Goal: Task Accomplishment & Management: Complete application form

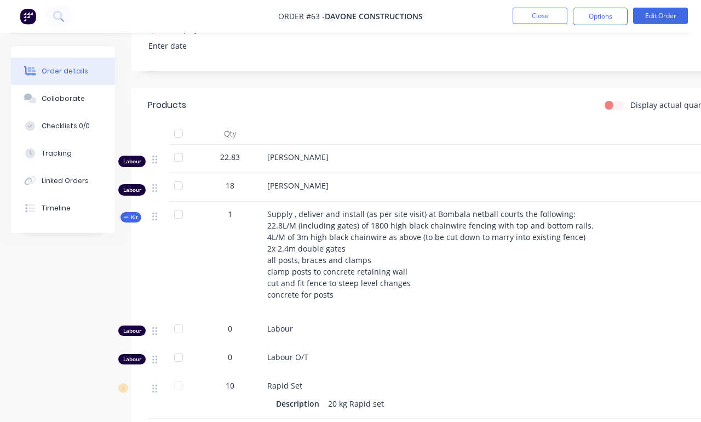
scroll to position [360, 0]
click at [76, 162] on button "Tracking" at bounding box center [63, 153] width 104 height 27
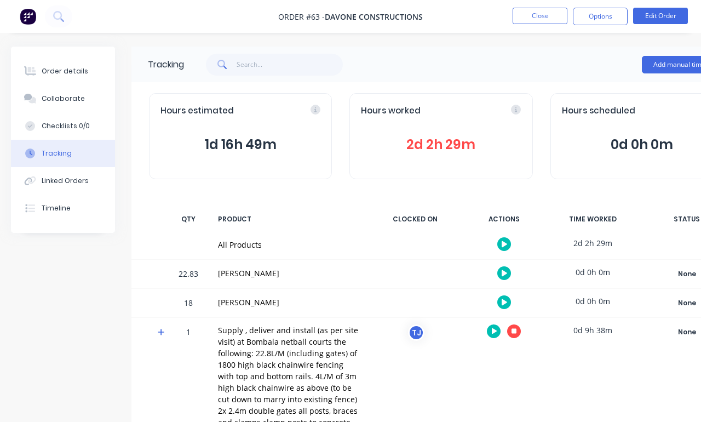
click at [646, 64] on button "Add manual time entry" at bounding box center [688, 65] width 93 height 18
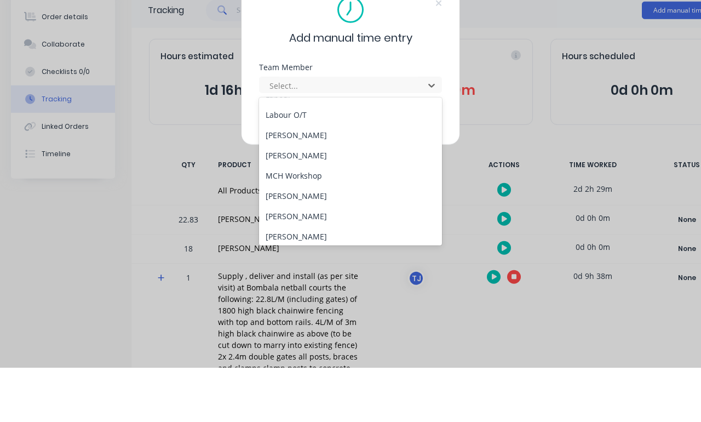
scroll to position [56, 0]
click at [337, 179] on div "[PERSON_NAME]" at bounding box center [350, 189] width 183 height 20
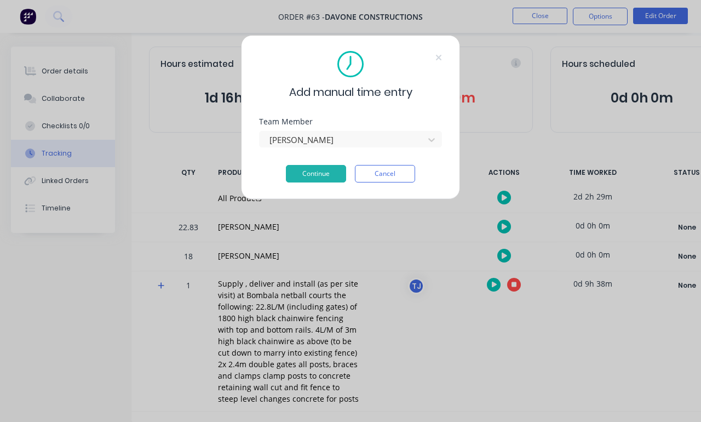
click at [324, 173] on button "Continue" at bounding box center [316, 174] width 60 height 18
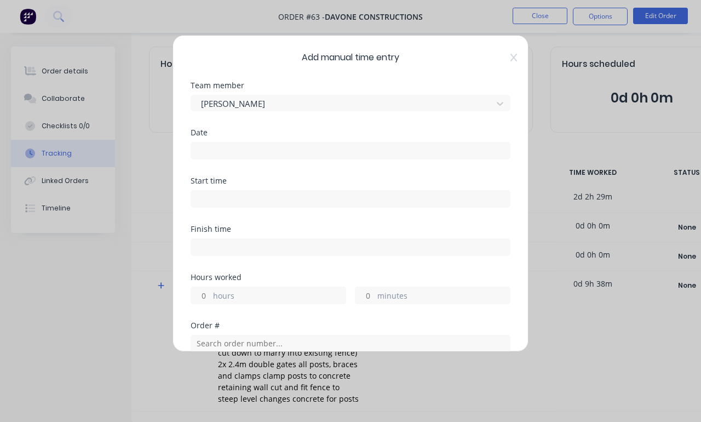
click at [321, 150] on input at bounding box center [350, 150] width 319 height 16
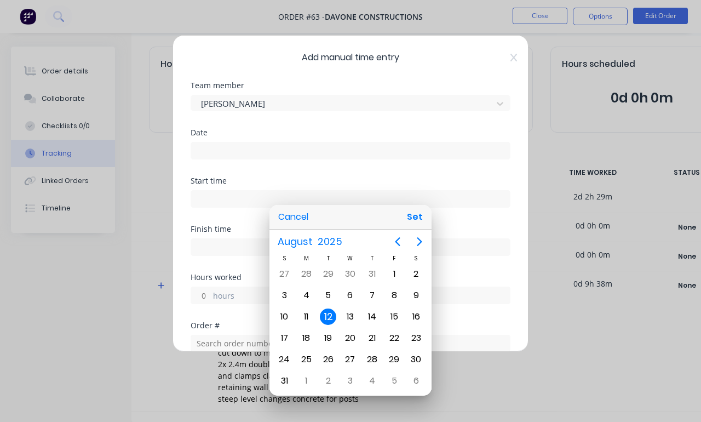
click at [519, 57] on div at bounding box center [350, 210] width 876 height 597
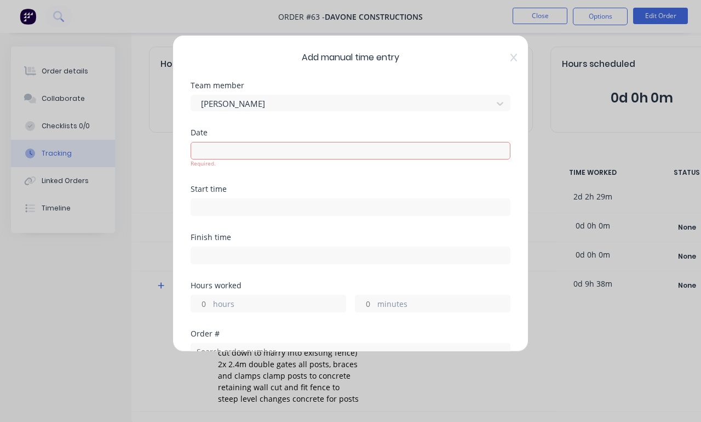
click at [459, 119] on div "Team member Lane Stevenson" at bounding box center [351, 105] width 320 height 47
click at [504, 102] on div "[PERSON_NAME]" at bounding box center [351, 103] width 320 height 16
click at [495, 103] on div "[PERSON_NAME]" at bounding box center [351, 103] width 320 height 16
click at [514, 58] on icon at bounding box center [513, 58] width 7 height 8
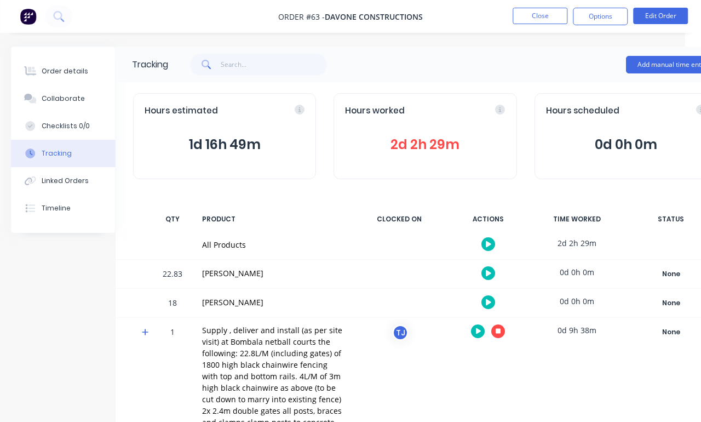
click at [646, 67] on button "Add manual time entry" at bounding box center [672, 65] width 93 height 18
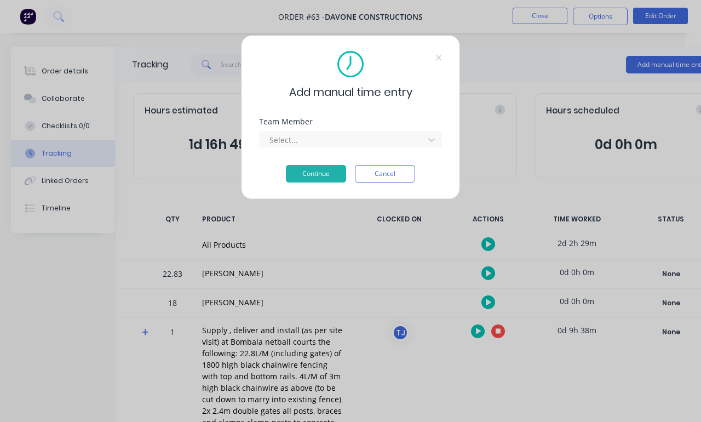
click at [398, 155] on div "Team Member Select..." at bounding box center [350, 141] width 183 height 47
click at [432, 125] on div "Team Member" at bounding box center [350, 122] width 183 height 8
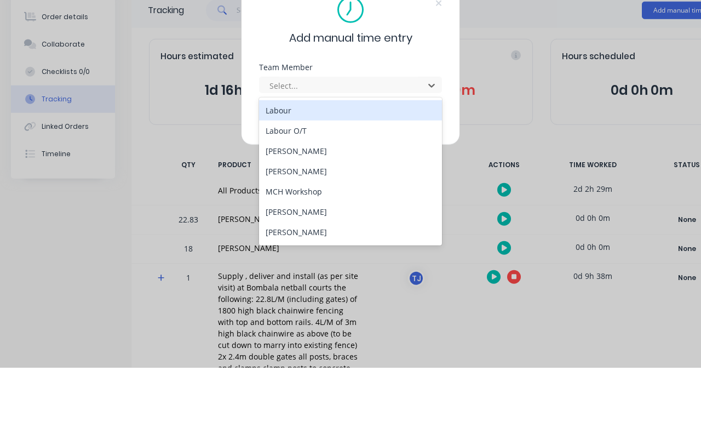
scroll to position [37, 0]
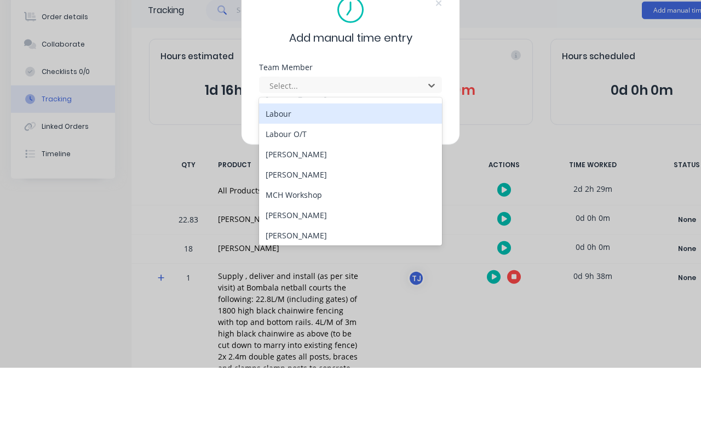
click at [290, 158] on div "Labour" at bounding box center [350, 168] width 183 height 20
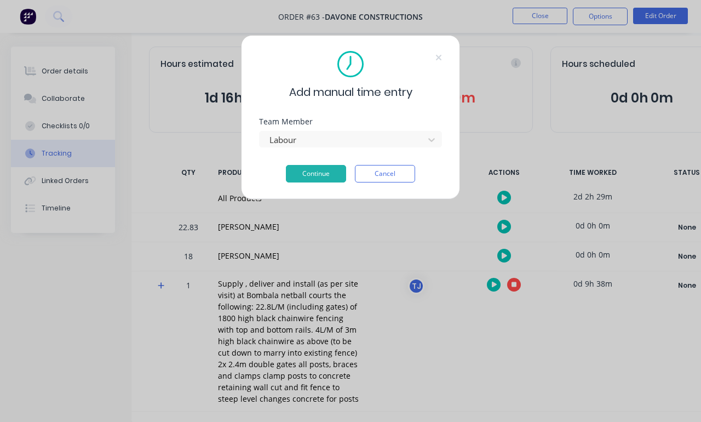
click at [332, 178] on button "Continue" at bounding box center [316, 174] width 60 height 18
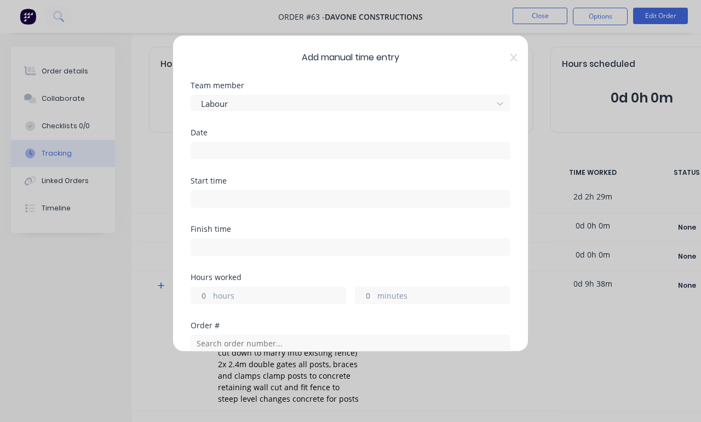
click at [309, 153] on input at bounding box center [350, 150] width 319 height 16
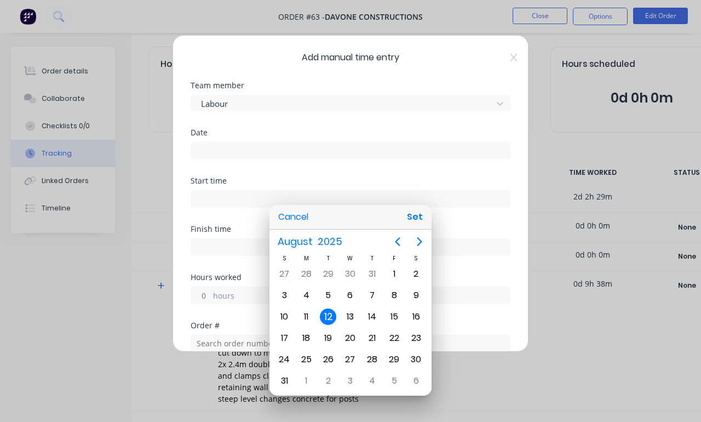
click at [420, 216] on button "Set" at bounding box center [415, 217] width 25 height 20
type input "12/08/2025"
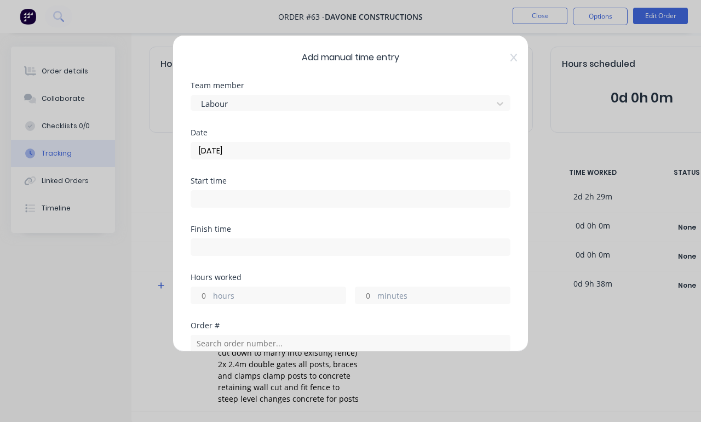
click at [367, 203] on input at bounding box center [350, 199] width 319 height 16
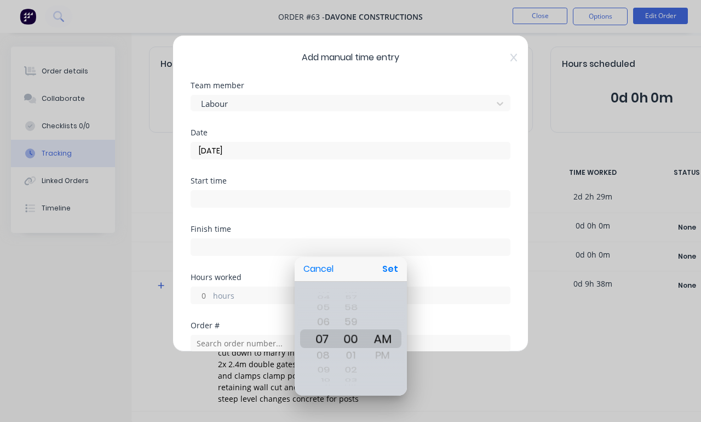
click at [397, 265] on button "Set" at bounding box center [390, 269] width 25 height 20
type input "07:00 AM"
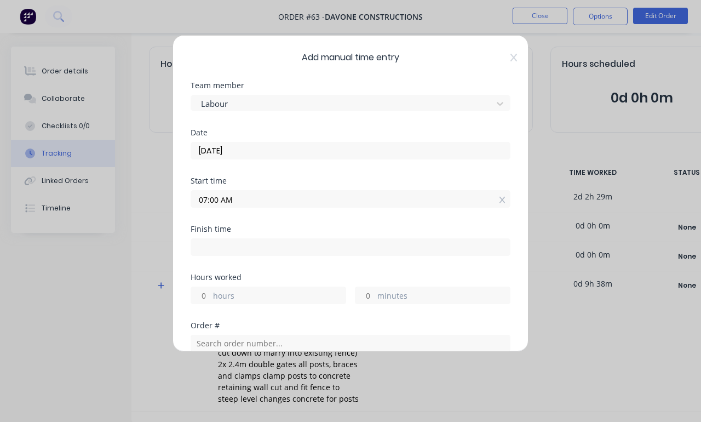
click at [381, 253] on input at bounding box center [350, 247] width 319 height 16
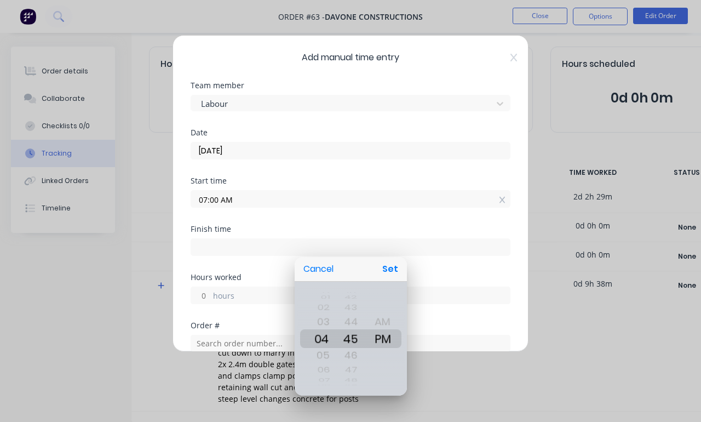
click at [395, 264] on button "Set" at bounding box center [390, 269] width 25 height 20
type input "04:45 PM"
type input "9"
type input "45"
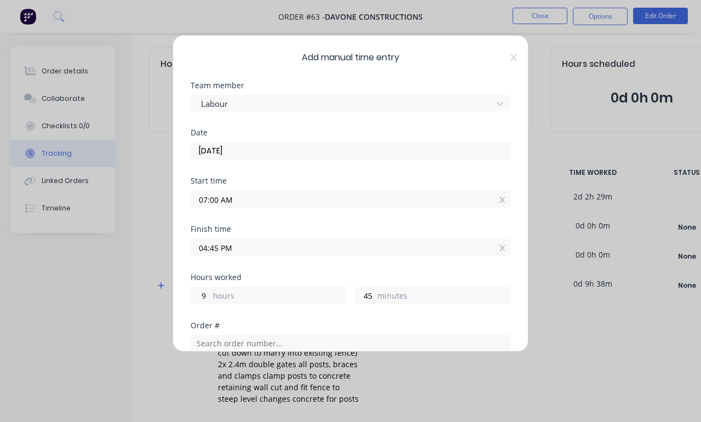
click at [428, 253] on input "04:45 PM" at bounding box center [350, 247] width 319 height 16
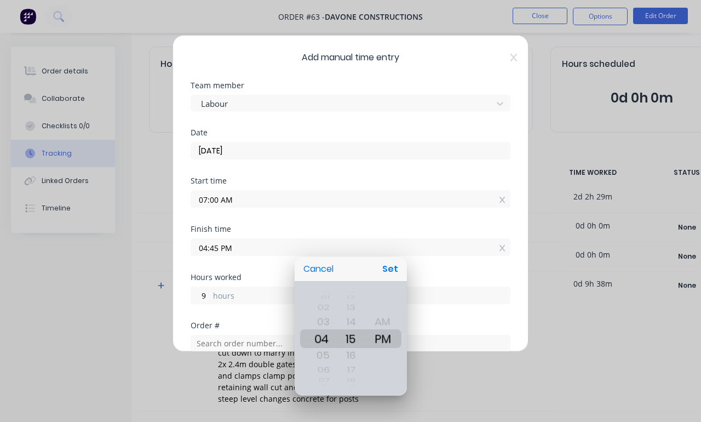
click at [394, 268] on button "Set" at bounding box center [390, 269] width 25 height 20
type input "04:15 PM"
type input "15"
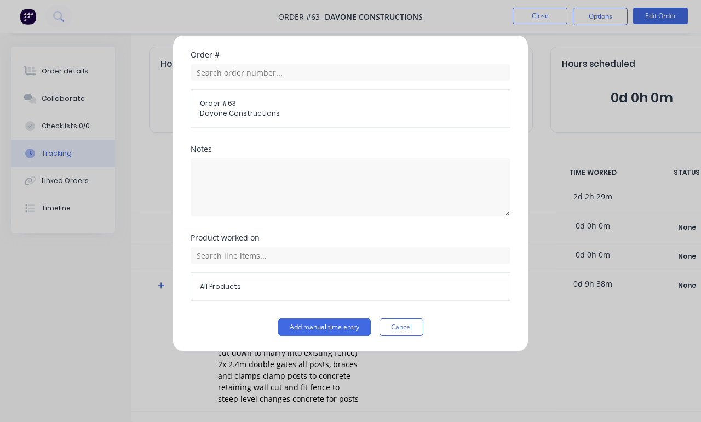
scroll to position [271, 0]
click at [349, 327] on button "Add manual time entry" at bounding box center [324, 327] width 93 height 18
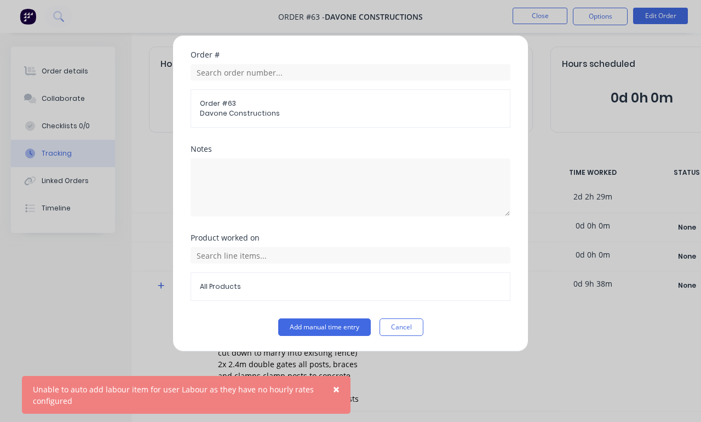
click at [590, 119] on div "Add manual time entry Team member Labour Date 12/08/2025 Start time 07:00 AM Fi…" at bounding box center [350, 211] width 701 height 422
click at [405, 320] on button "Cancel" at bounding box center [402, 327] width 44 height 18
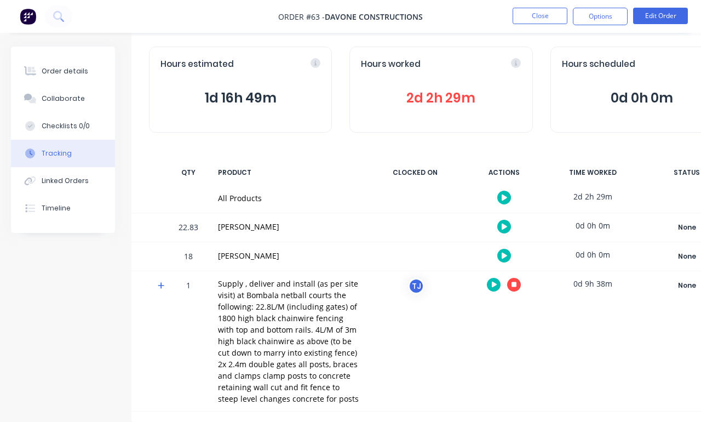
scroll to position [0, 0]
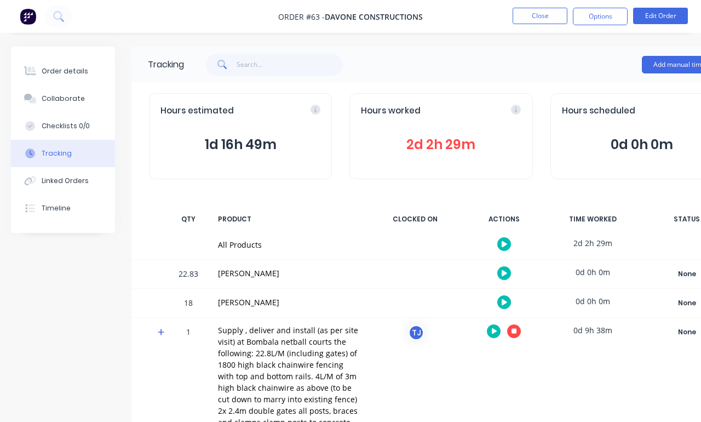
click at [646, 61] on button "Add manual time entry" at bounding box center [688, 65] width 93 height 18
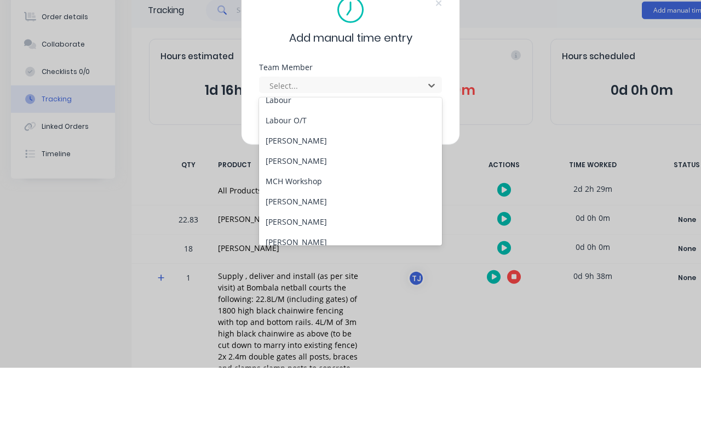
scroll to position [55, 0]
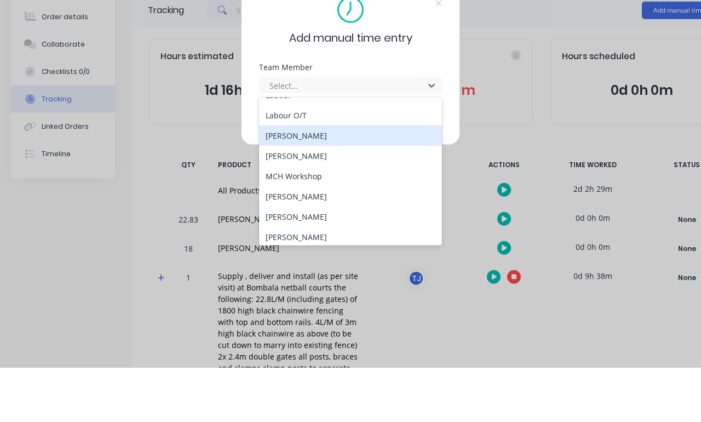
click at [356, 180] on div "[PERSON_NAME]" at bounding box center [350, 190] width 183 height 20
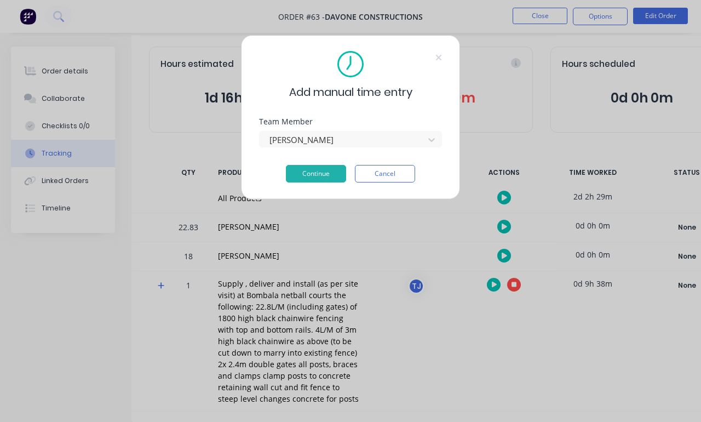
click at [323, 178] on button "Continue" at bounding box center [316, 174] width 60 height 18
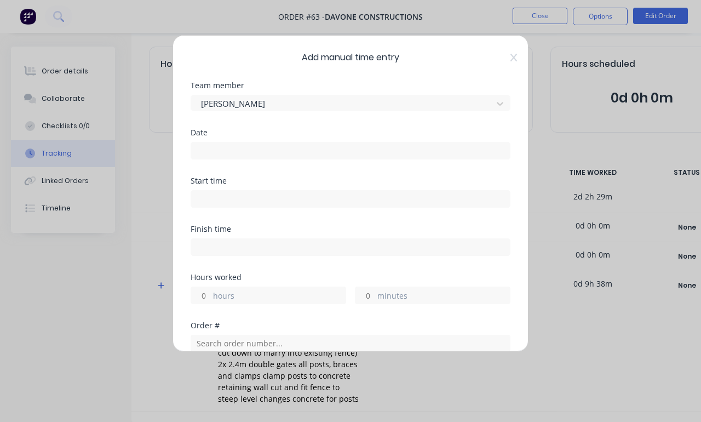
click at [381, 143] on input at bounding box center [350, 150] width 319 height 16
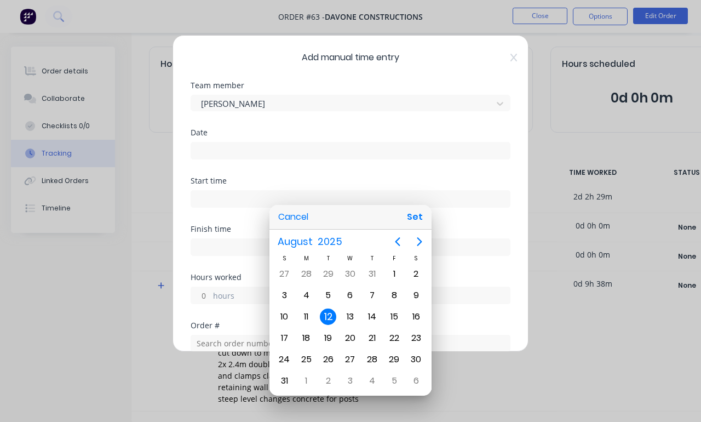
click at [416, 219] on button "Set" at bounding box center [415, 217] width 25 height 20
type input "12/08/2025"
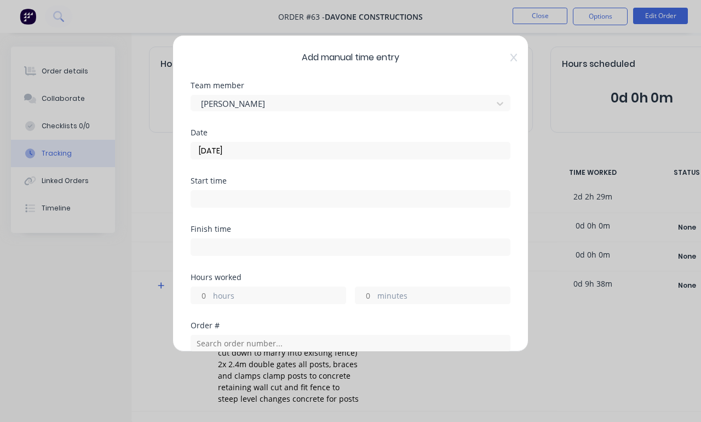
click at [415, 205] on input at bounding box center [350, 199] width 319 height 16
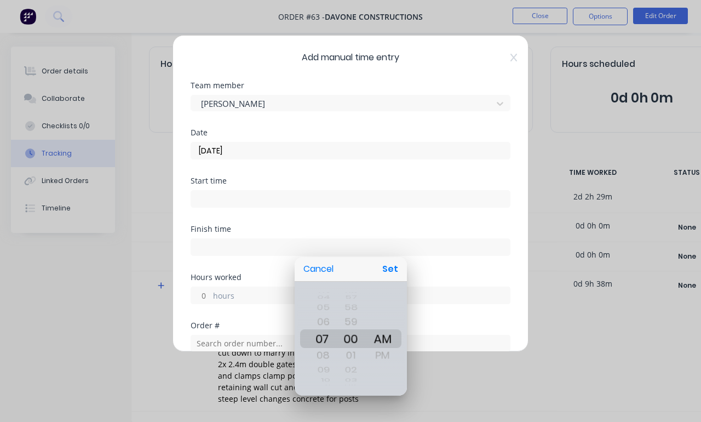
click at [394, 266] on button "Set" at bounding box center [390, 269] width 25 height 20
type input "07:00 AM"
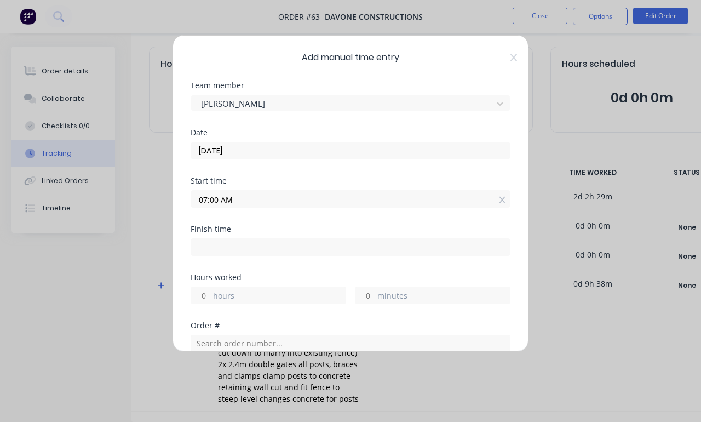
click at [383, 240] on input at bounding box center [350, 247] width 319 height 16
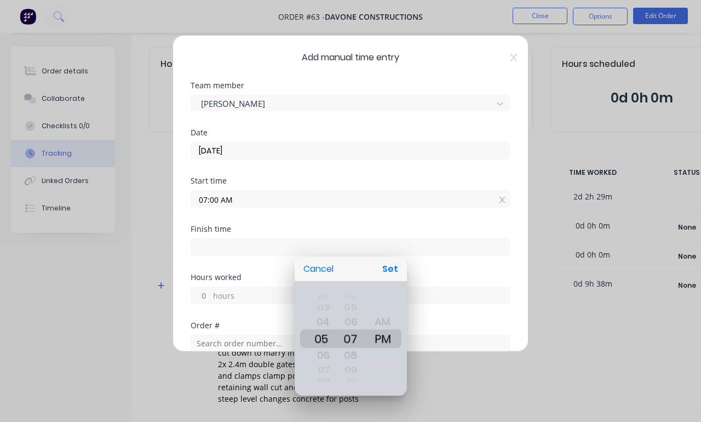
click at [459, 239] on div at bounding box center [350, 210] width 876 height 597
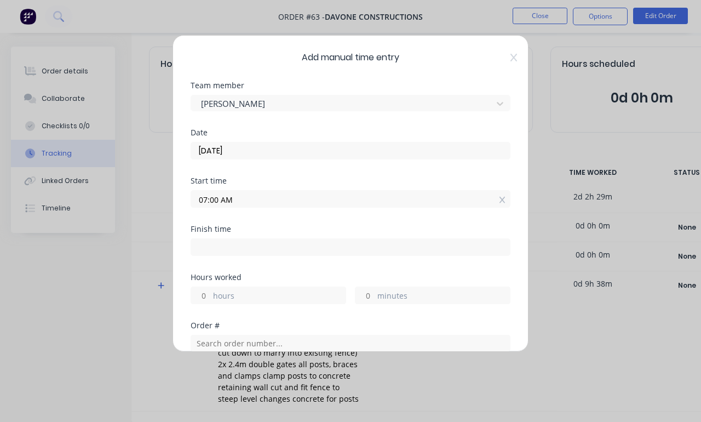
click at [257, 302] on label "hours" at bounding box center [279, 297] width 133 height 14
click at [210, 302] on input "hours" at bounding box center [200, 295] width 19 height 16
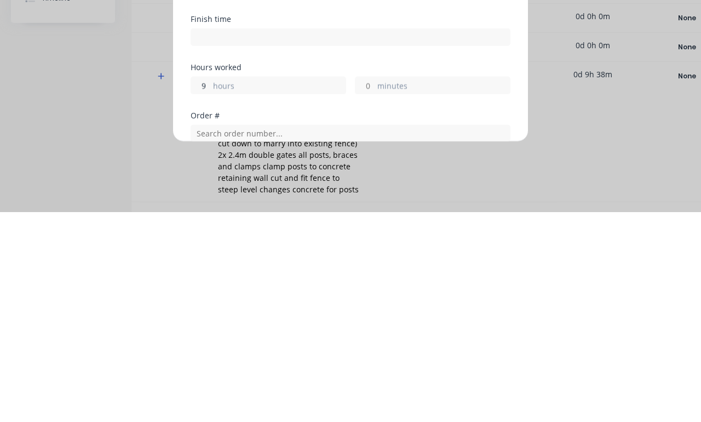
type input "9"
click at [429, 290] on label "minutes" at bounding box center [443, 297] width 133 height 14
click at [375, 287] on input "minutes" at bounding box center [364, 295] width 19 height 16
type input "04:00 PM"
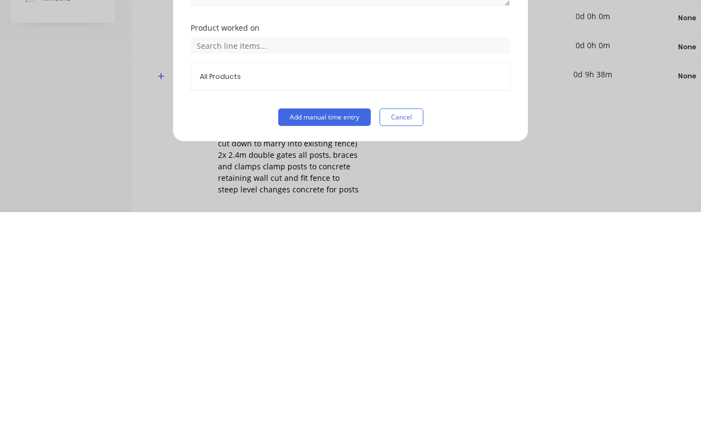
scroll to position [271, 0]
type input "15"
click at [330, 318] on button "Add manual time entry" at bounding box center [324, 327] width 93 height 18
type input "04:15 PM"
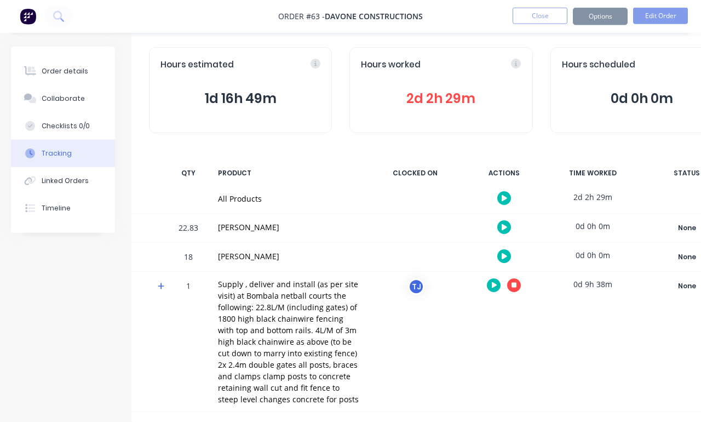
scroll to position [47, 0]
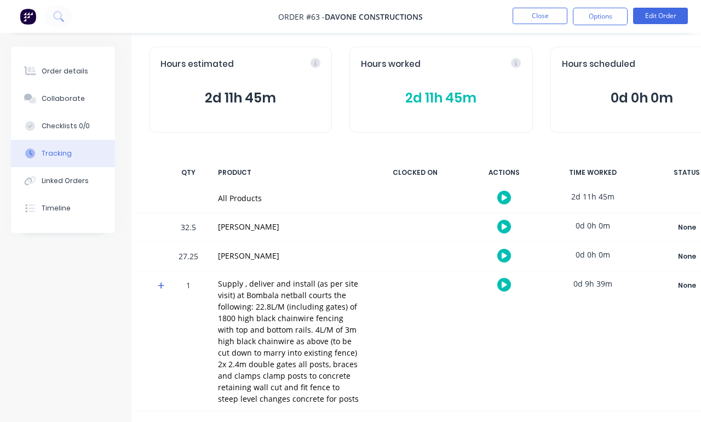
click at [68, 81] on button "Order details" at bounding box center [63, 71] width 104 height 27
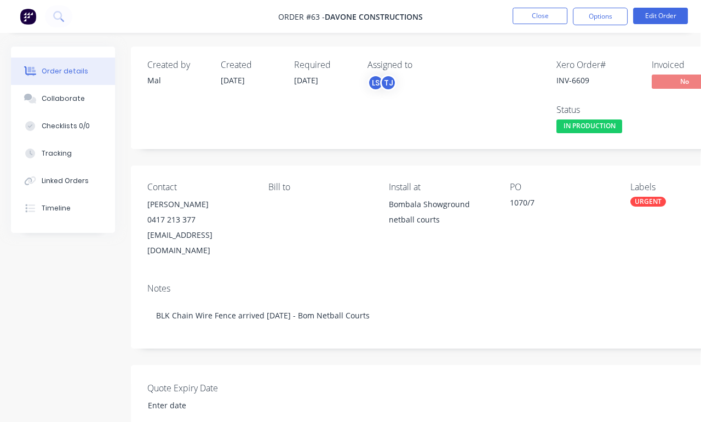
scroll to position [0, 1]
click at [546, 11] on button "Close" at bounding box center [540, 16] width 55 height 16
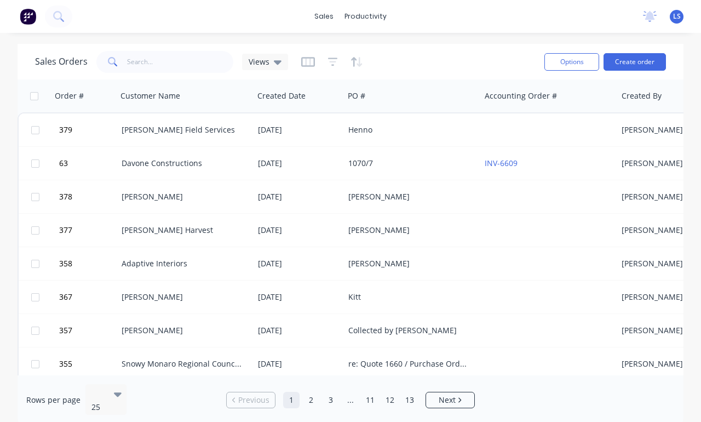
click at [646, 16] on div "No new notifications Mark all as read You have no notifications LS MCH Welding …" at bounding box center [667, 16] width 67 height 16
click at [646, 19] on span "LS" at bounding box center [677, 17] width 8 height 10
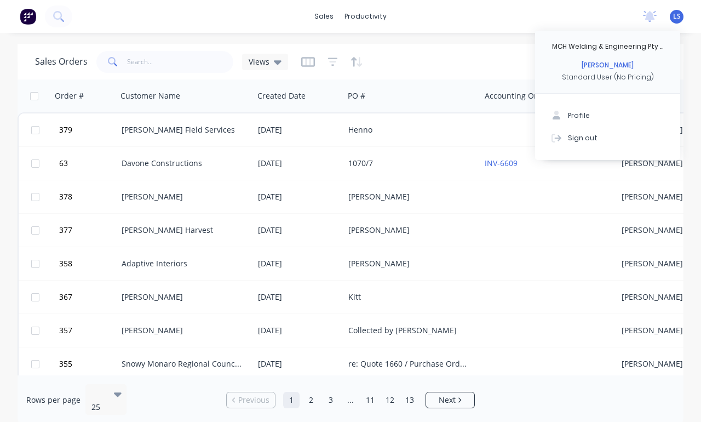
click at [590, 133] on div "Sign out" at bounding box center [583, 138] width 30 height 10
